Goal: Task Accomplishment & Management: Use online tool/utility

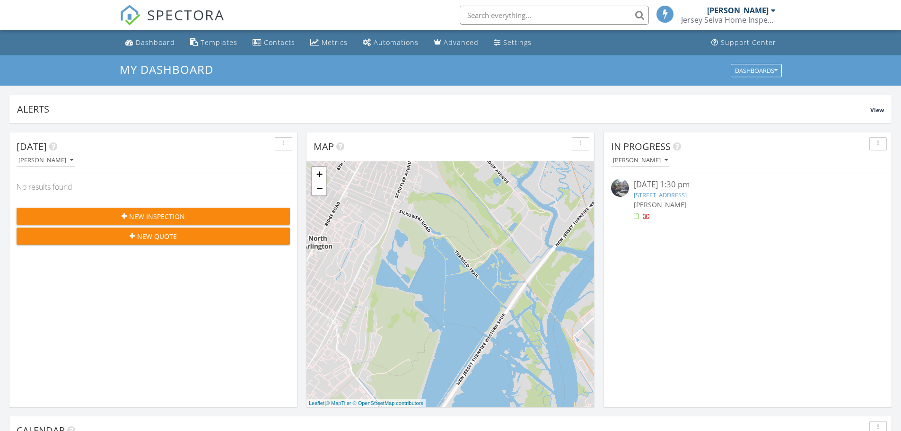
scroll to position [5, 5]
click at [511, 40] on div "Settings" at bounding box center [517, 42] width 28 height 9
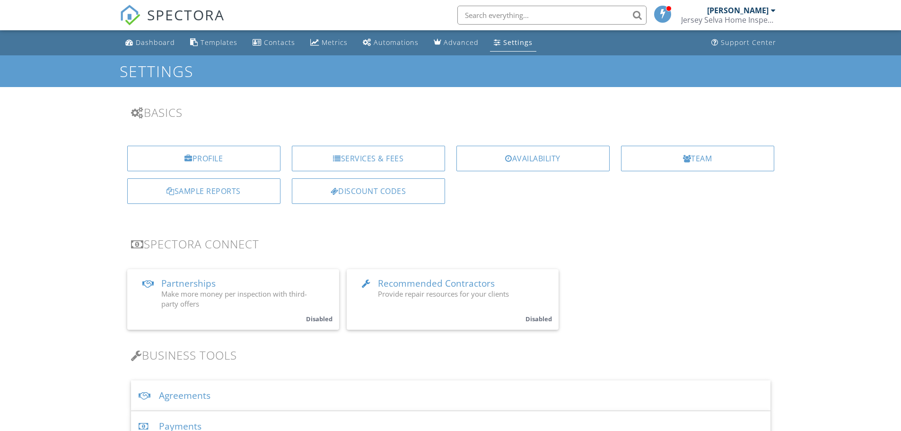
click at [214, 39] on div "Templates" at bounding box center [219, 42] width 37 height 9
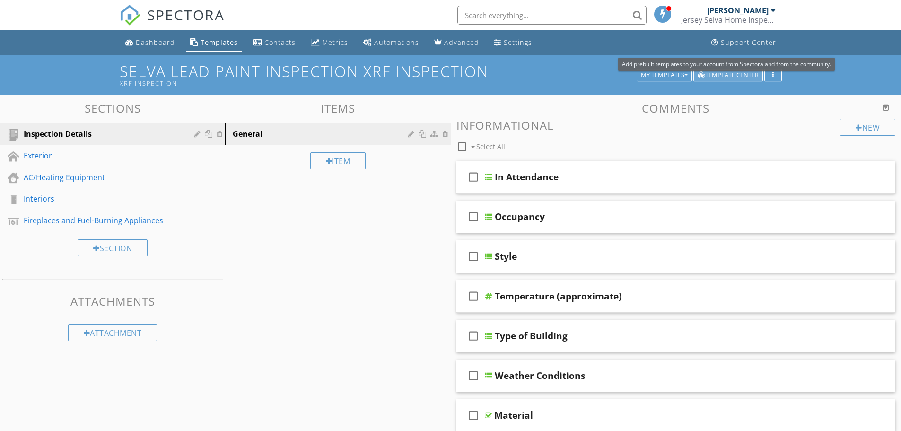
click at [738, 73] on div "Template Center" at bounding box center [728, 75] width 61 height 7
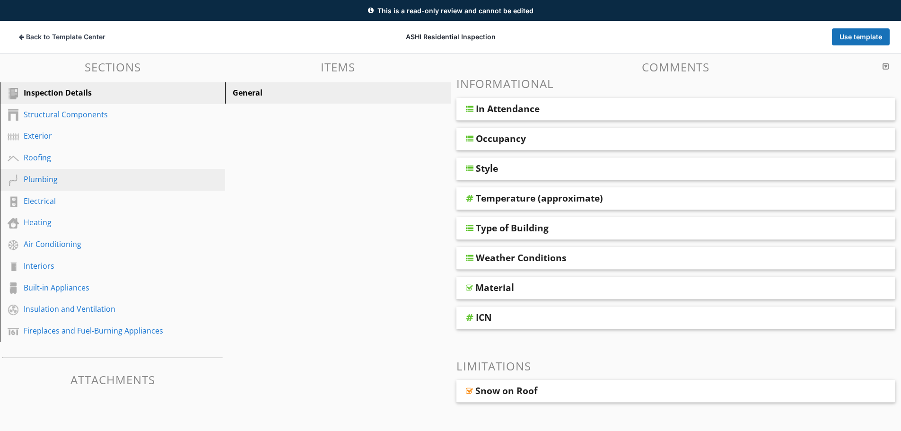
click at [39, 178] on div "Plumbing" at bounding box center [102, 179] width 157 height 11
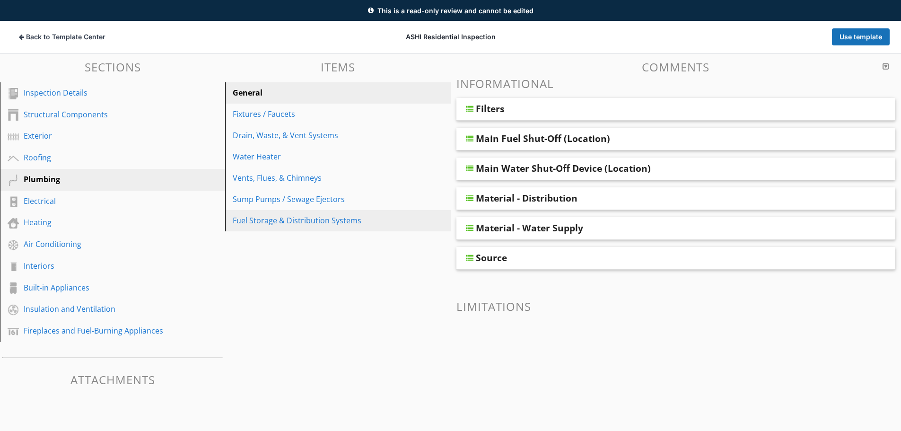
click at [302, 220] on div "Fuel Storage & Distribution Systems" at bounding box center [321, 220] width 177 height 11
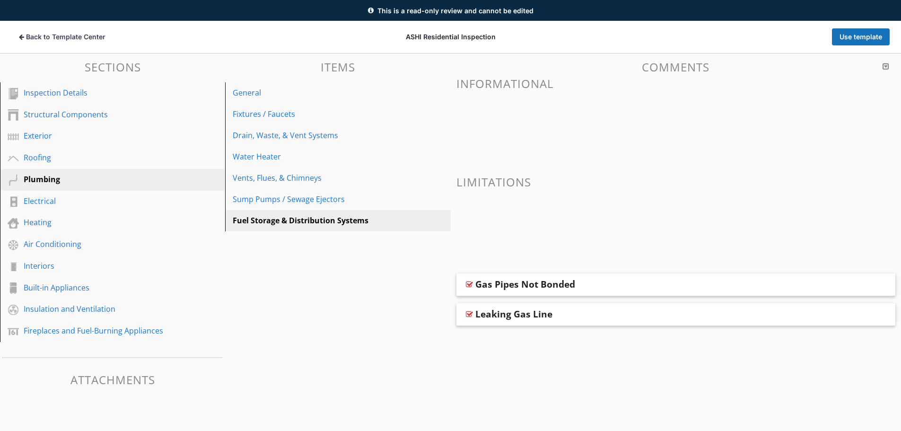
click at [511, 82] on h3 "Informational" at bounding box center [677, 83] width 440 height 13
click at [483, 182] on h3 "Limitations" at bounding box center [677, 182] width 440 height 13
click at [256, 112] on div "Fixtures / Faucets" at bounding box center [321, 113] width 177 height 11
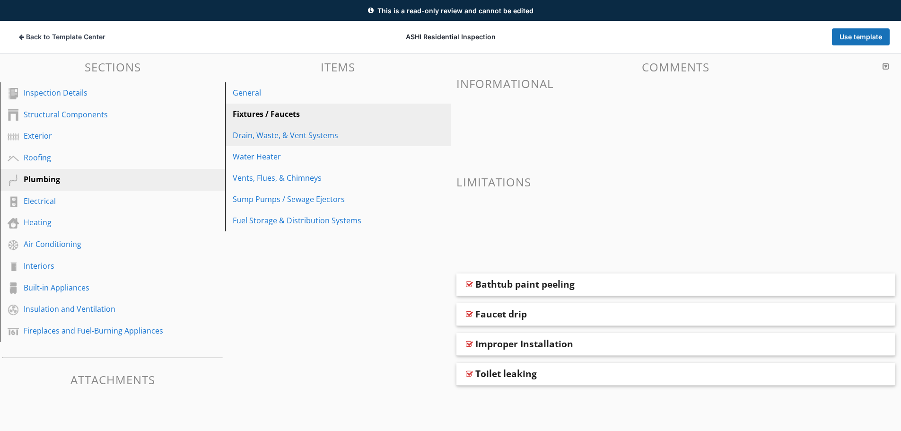
click at [273, 135] on div "Drain, Waste, & Vent Systems" at bounding box center [321, 135] width 177 height 11
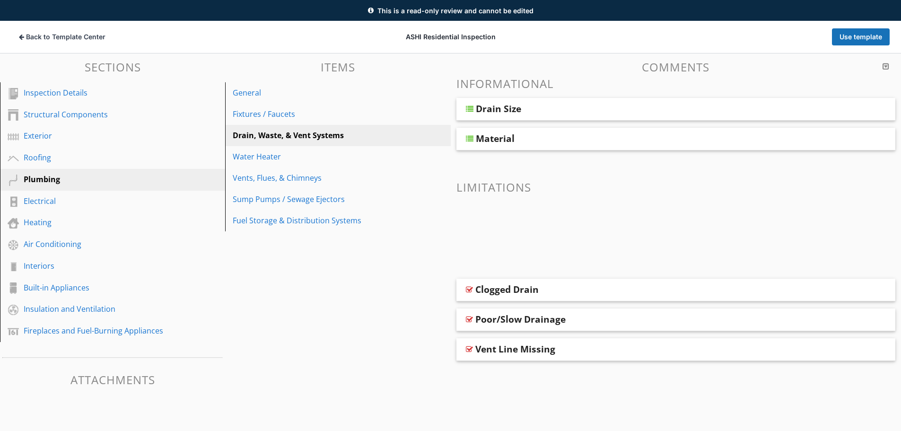
click at [476, 189] on h3 "Limitations" at bounding box center [677, 187] width 440 height 13
click at [483, 187] on h3 "Limitations" at bounding box center [677, 187] width 440 height 13
click at [269, 156] on div "Water Heater" at bounding box center [321, 156] width 177 height 11
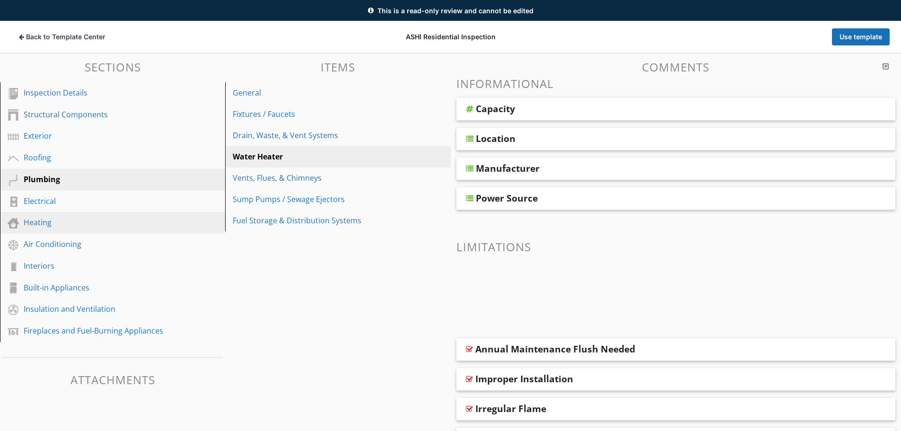
click at [43, 220] on div "Heating" at bounding box center [102, 222] width 157 height 11
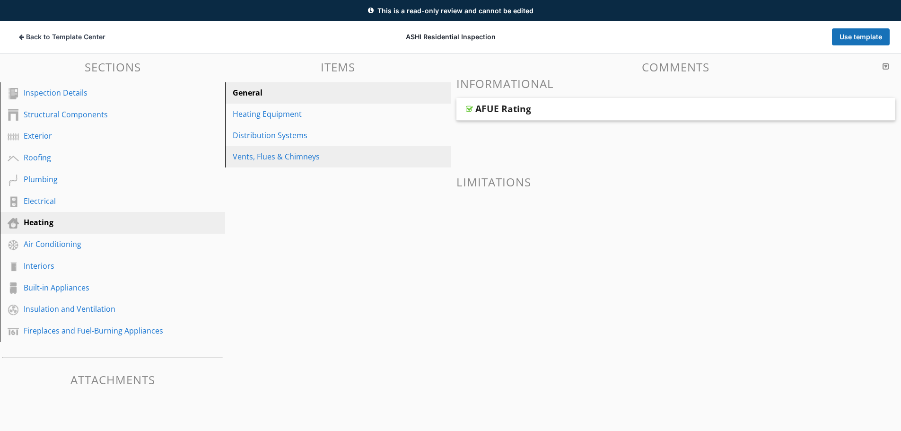
click at [298, 152] on div "Vents, Flues & Chimneys" at bounding box center [321, 156] width 177 height 11
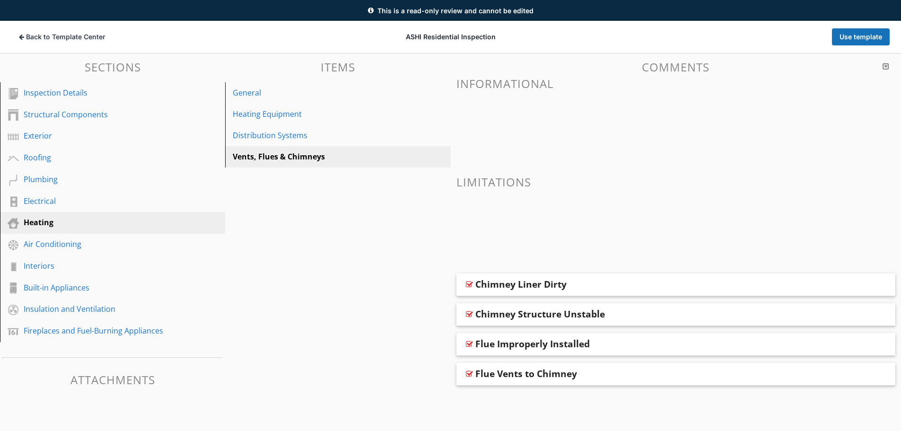
click at [516, 79] on h3 "Informational" at bounding box center [677, 83] width 440 height 13
click at [493, 188] on h3 "Limitations" at bounding box center [677, 182] width 440 height 13
